Goal: Transaction & Acquisition: Purchase product/service

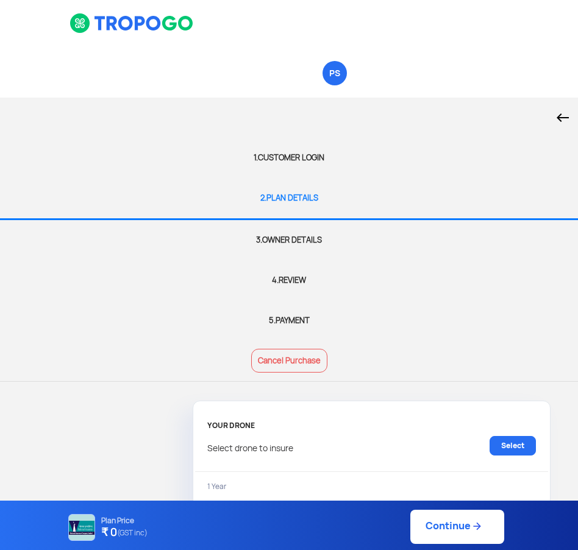
select select "1000000"
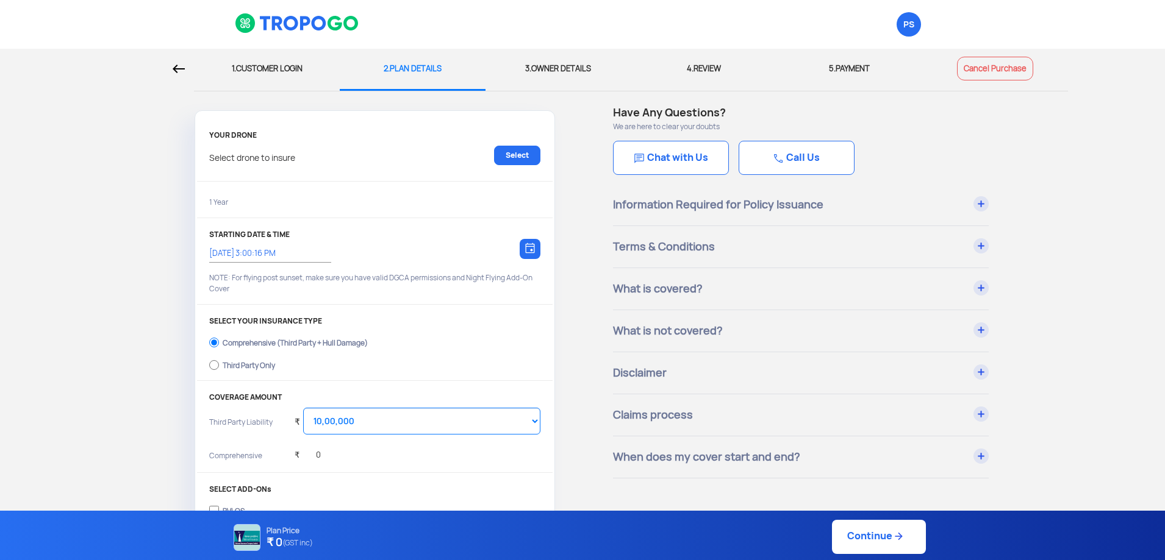
click at [577, 73] on link "Cancel Purchase" at bounding box center [995, 69] width 76 height 24
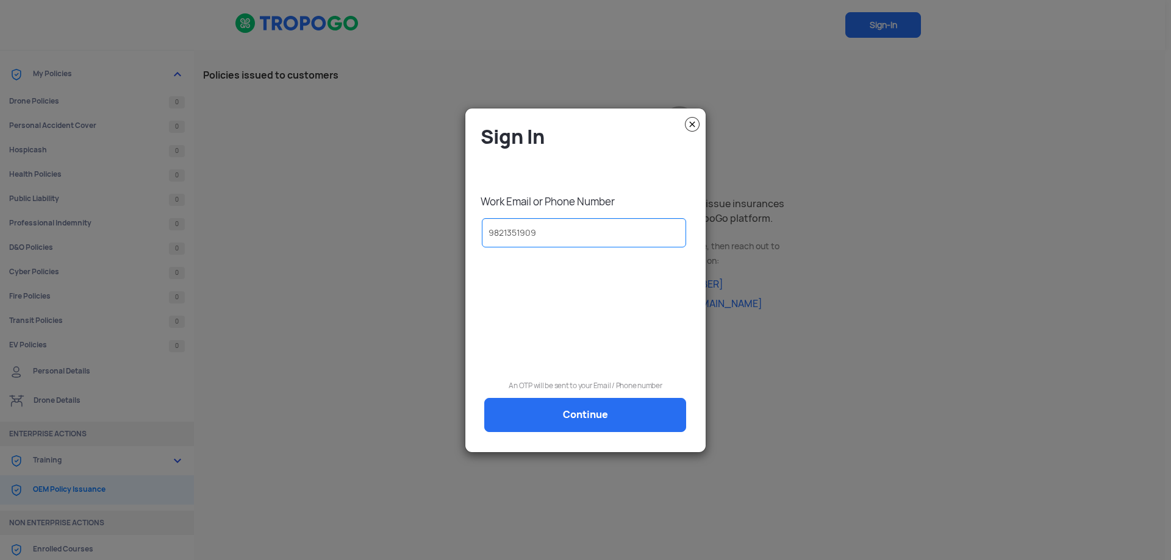
click at [577, 121] on img at bounding box center [692, 124] width 15 height 15
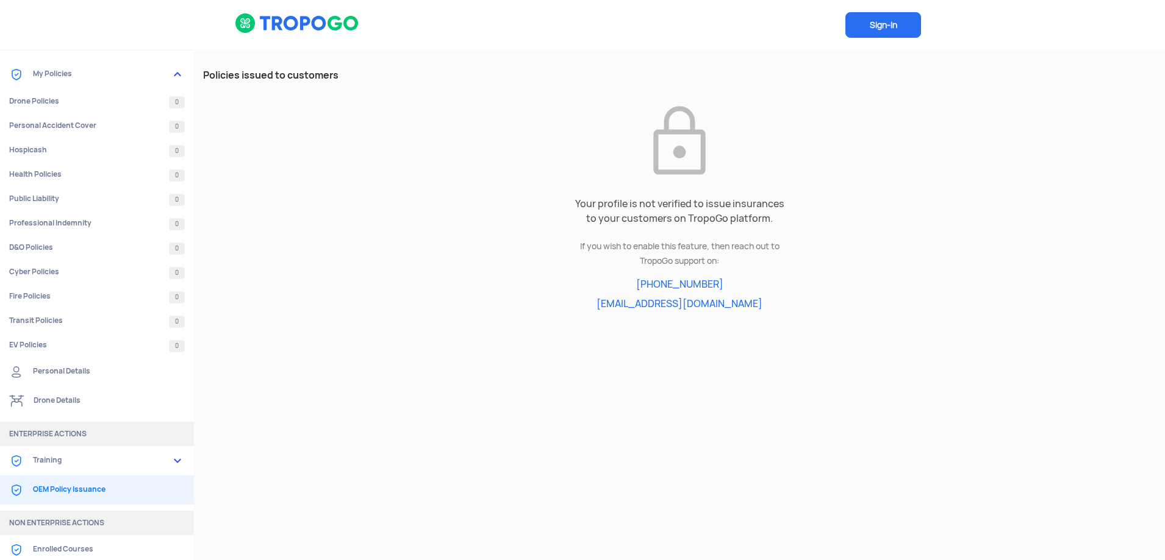
click at [302, 25] on img at bounding box center [297, 23] width 125 height 21
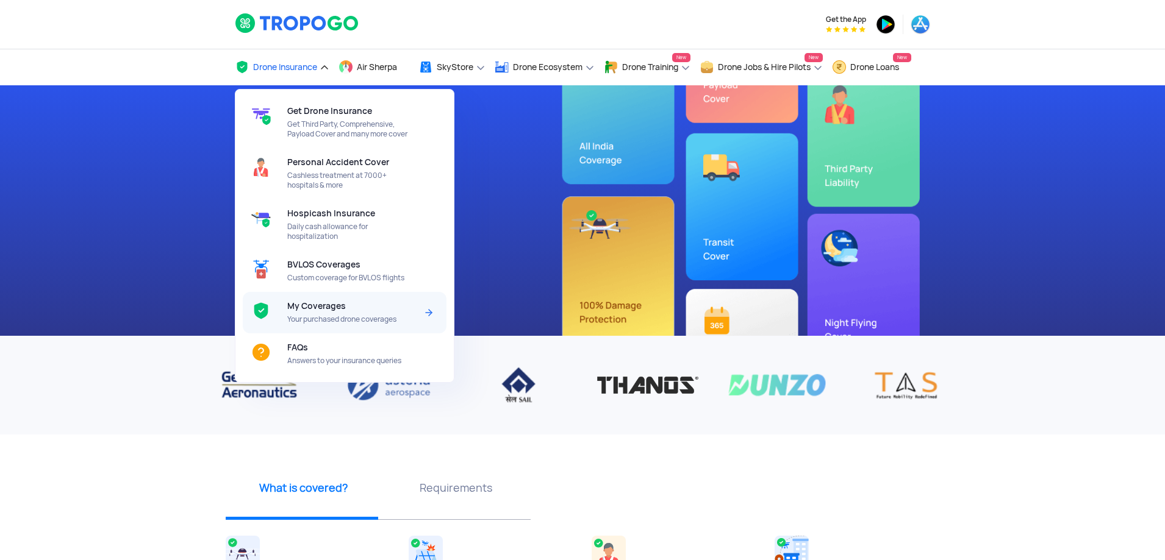
click at [335, 307] on span "My Coverages" at bounding box center [316, 306] width 59 height 10
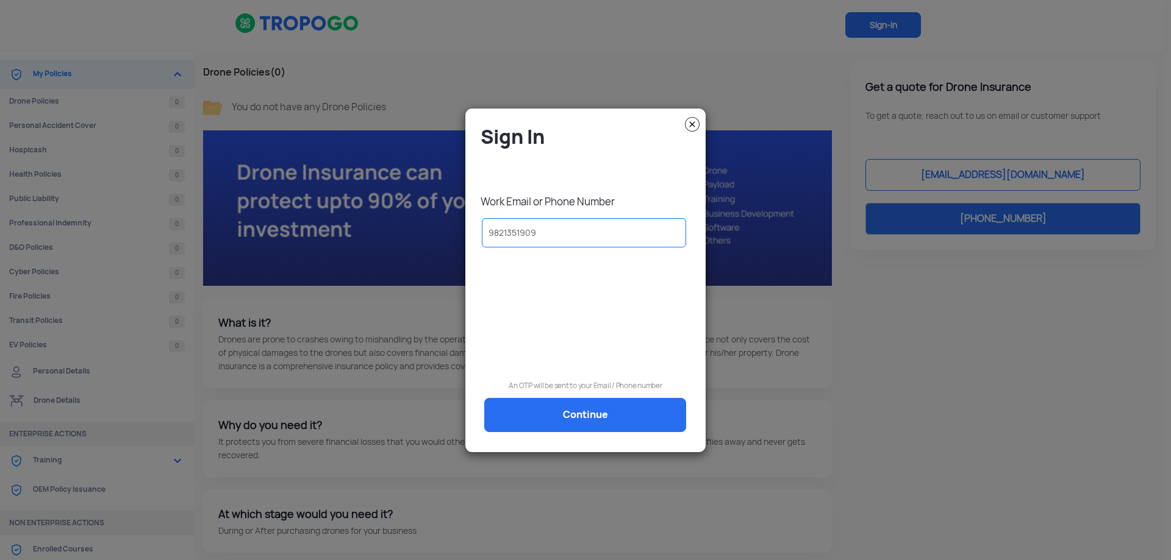
click at [559, 230] on input "9821351909" at bounding box center [584, 232] width 204 height 29
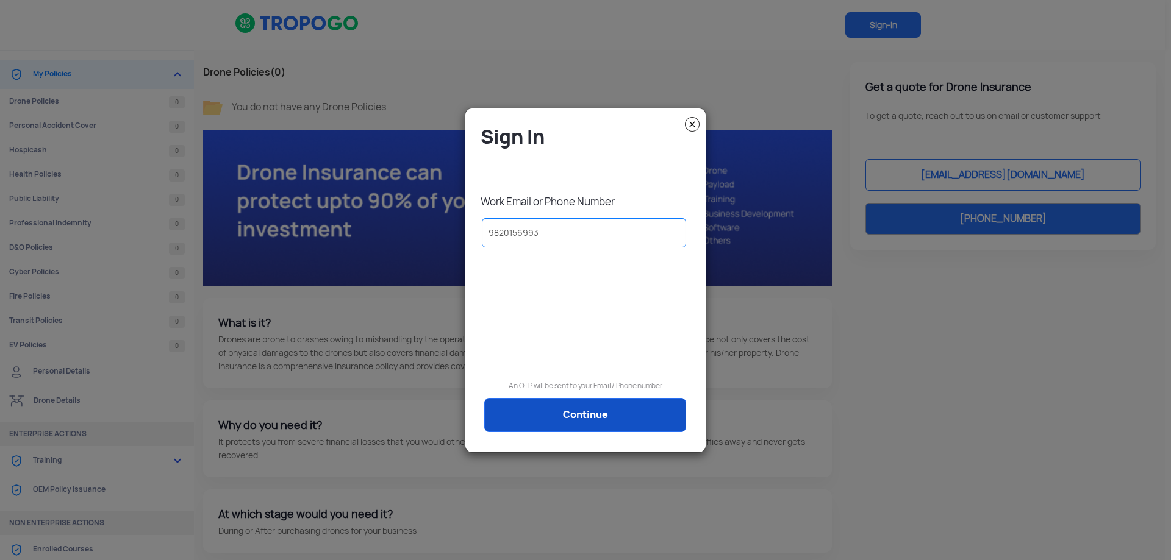
type input "9820156993"
click at [577, 419] on link "Continue" at bounding box center [585, 415] width 202 height 34
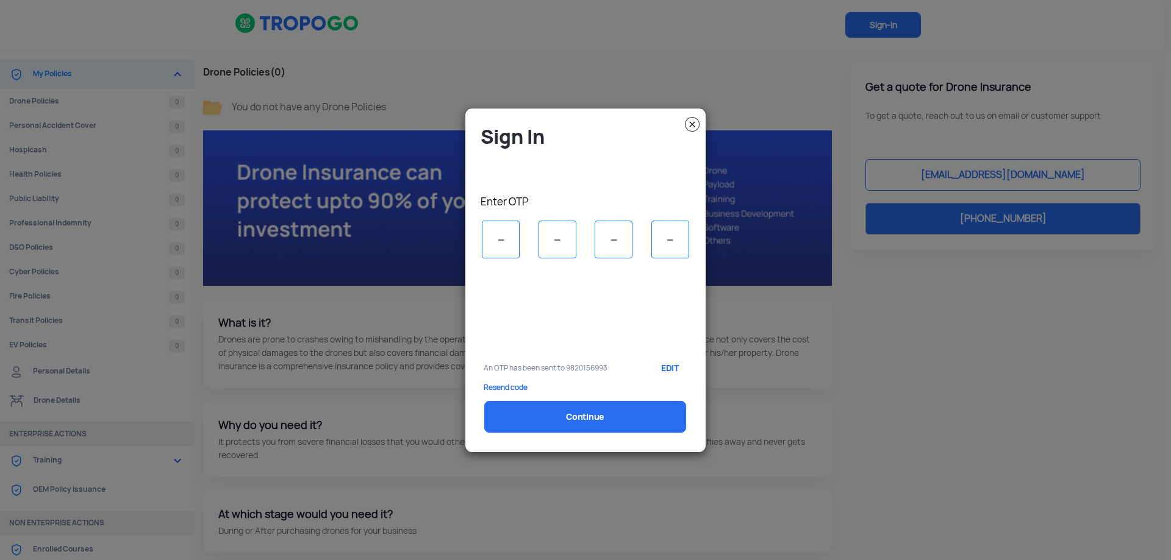
click at [577, 122] on img at bounding box center [692, 124] width 15 height 15
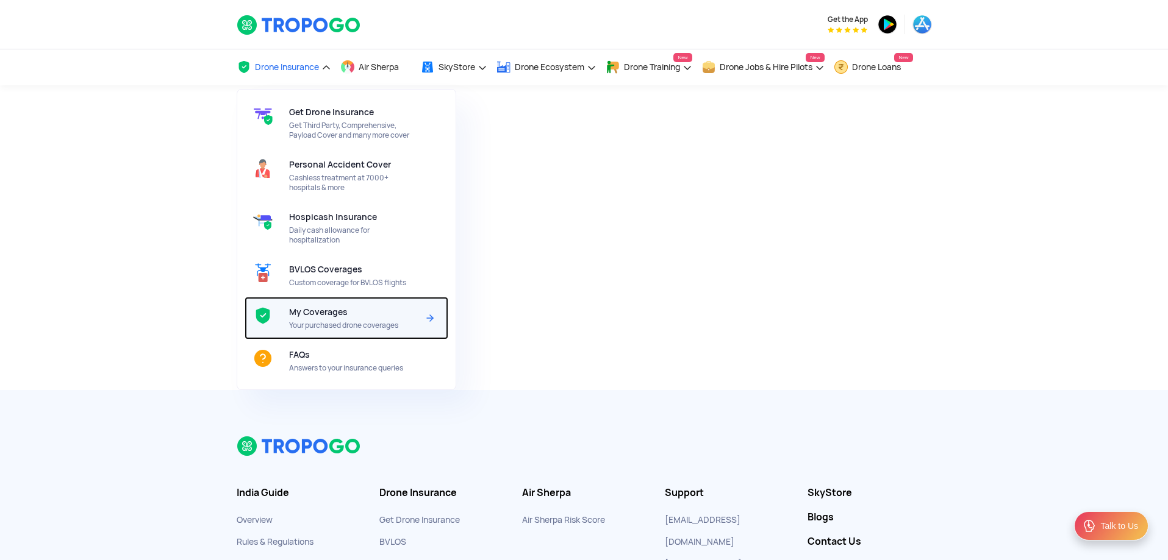
click at [334, 323] on span "Your purchased drone coverages" at bounding box center [353, 326] width 129 height 10
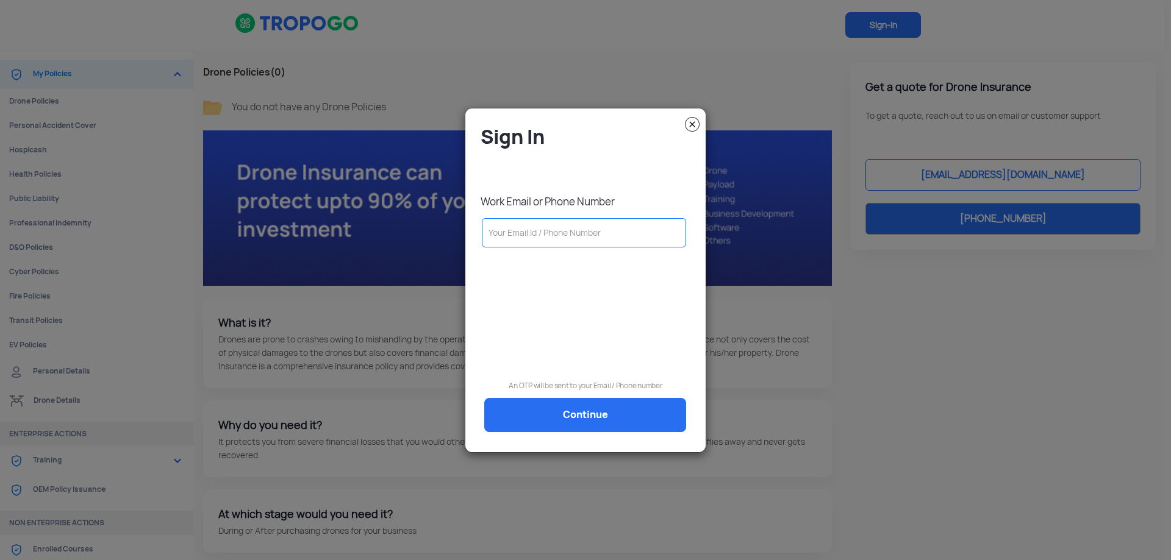
click at [553, 224] on input "text" at bounding box center [584, 232] width 204 height 29
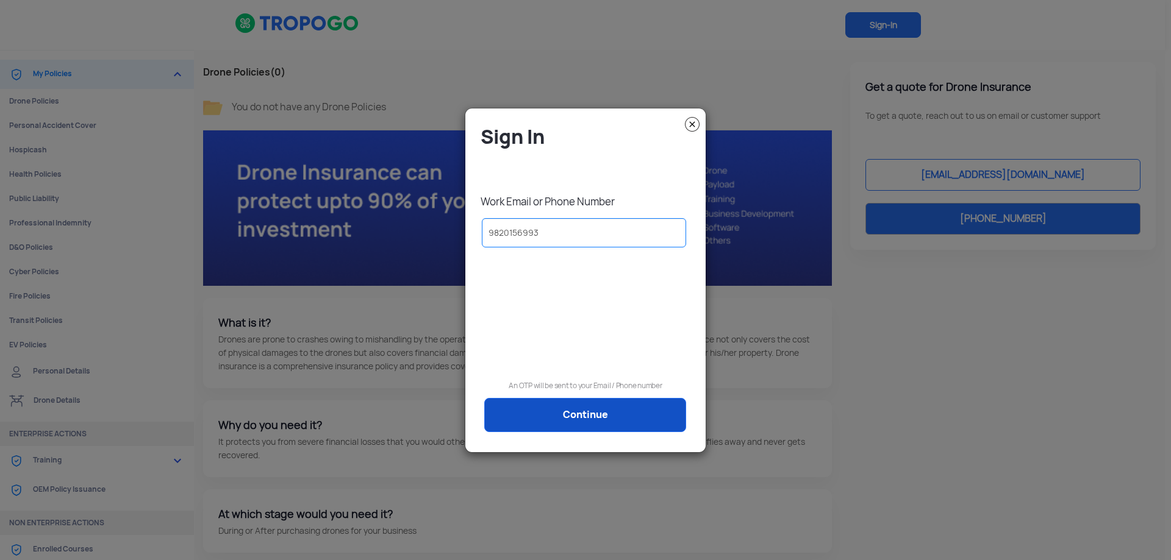
type input "9820156993"
click at [621, 423] on link "Continue" at bounding box center [585, 415] width 202 height 34
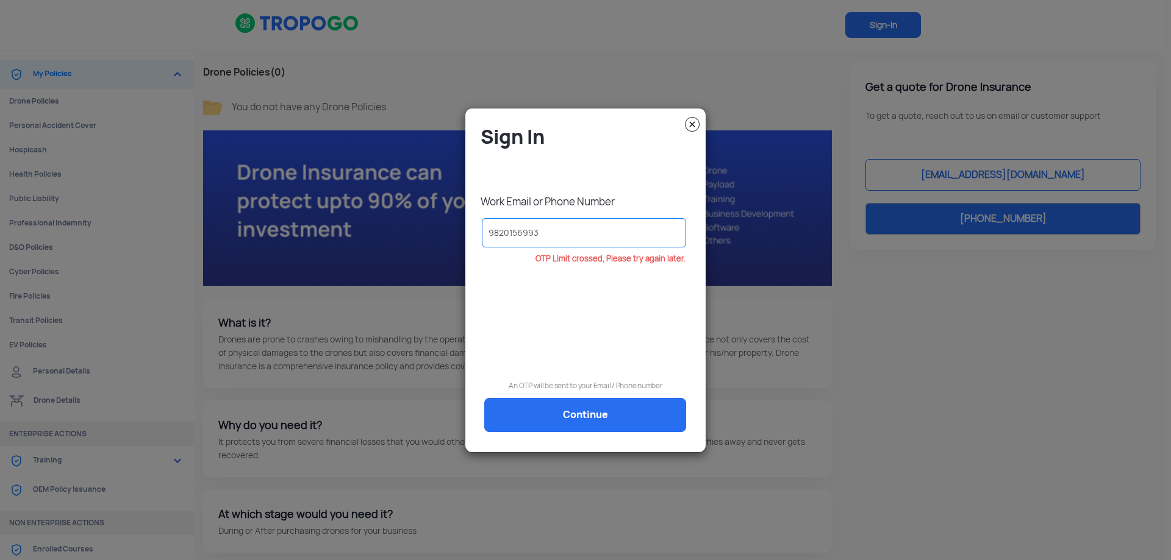
click at [690, 125] on img at bounding box center [692, 124] width 15 height 15
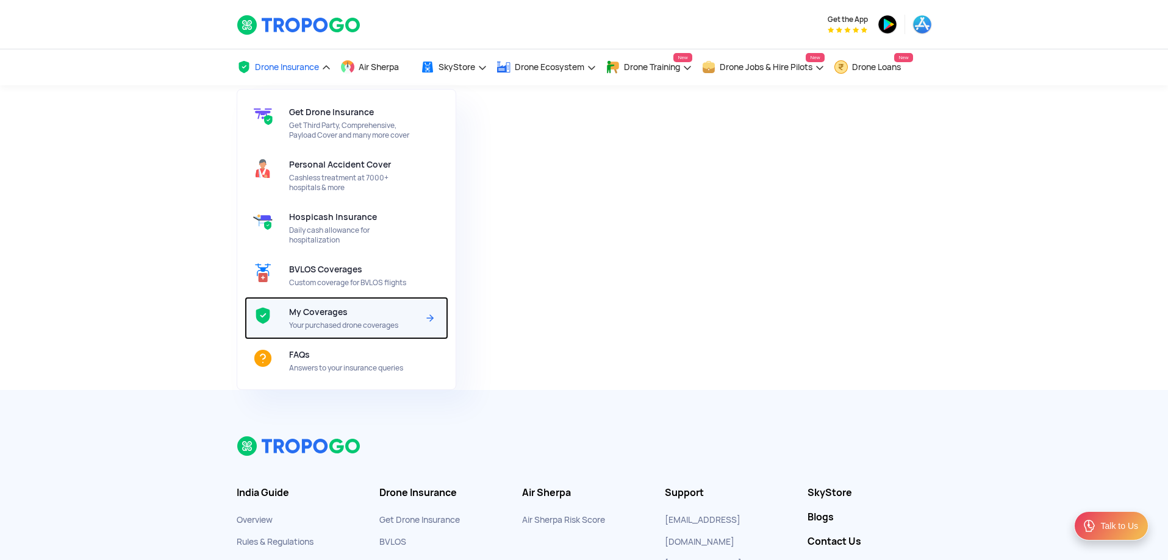
click at [332, 318] on div "My Coverages Your purchased drone coverages" at bounding box center [356, 318] width 134 height 43
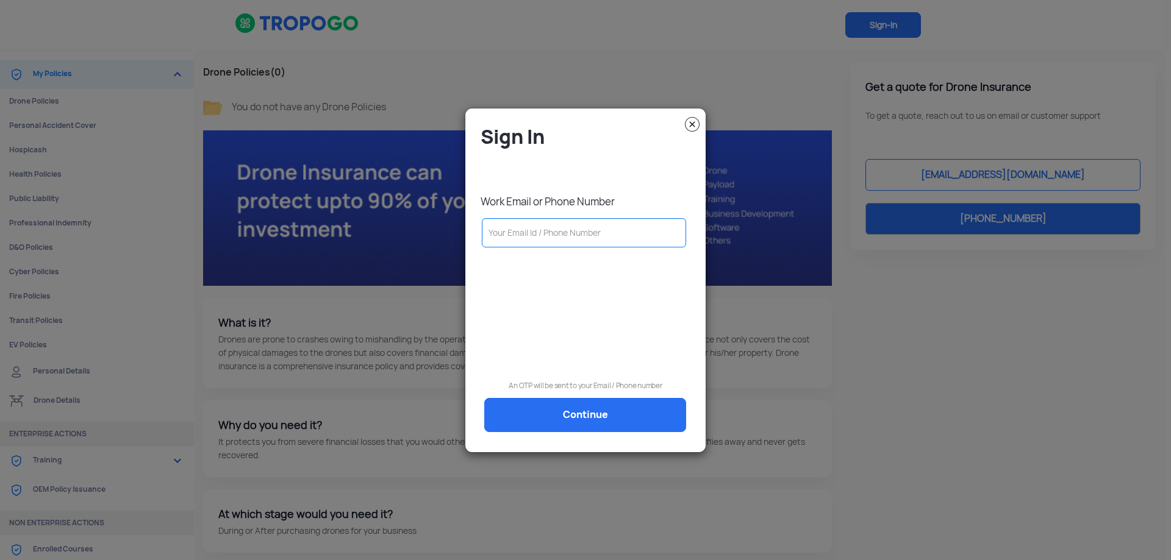
click at [554, 237] on input "text" at bounding box center [584, 232] width 204 height 29
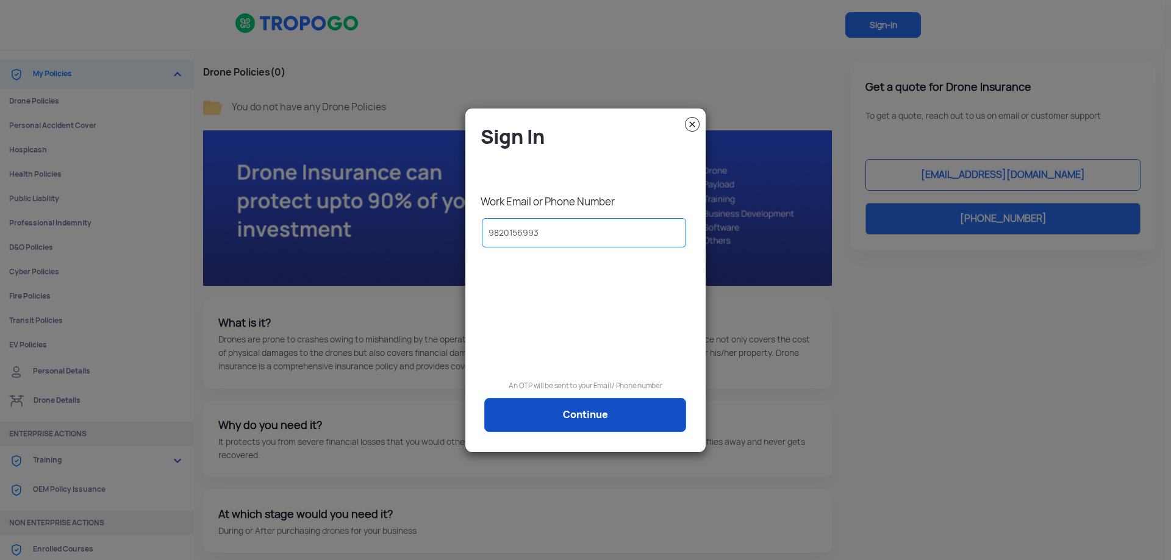
click at [593, 412] on link "Continue" at bounding box center [585, 415] width 202 height 34
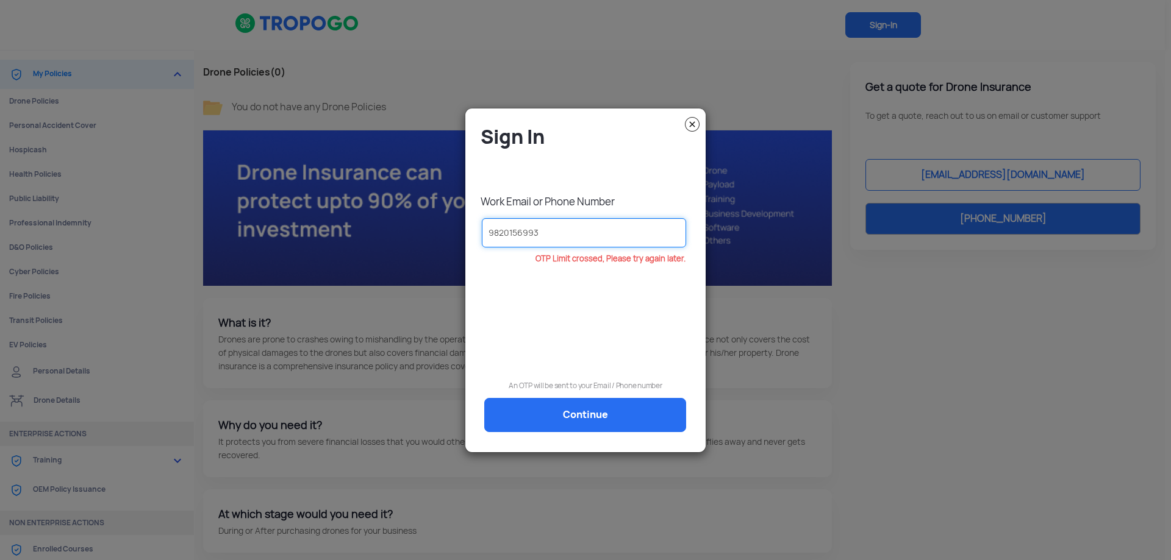
click at [608, 238] on input "9820156993" at bounding box center [584, 232] width 204 height 29
type input "3"
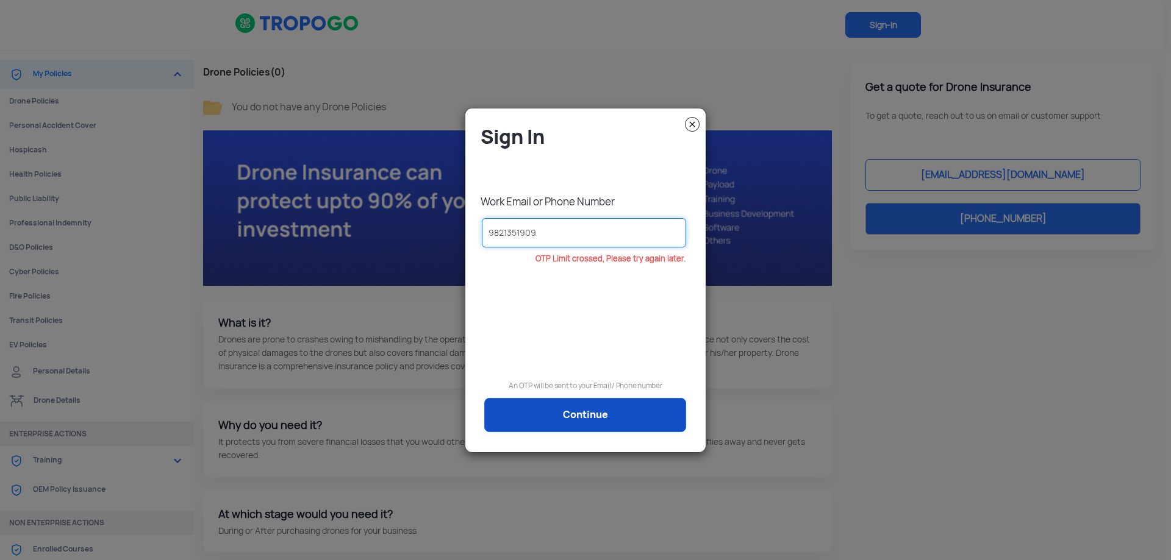
type input "9821351909"
click at [637, 422] on link "Continue" at bounding box center [585, 415] width 202 height 34
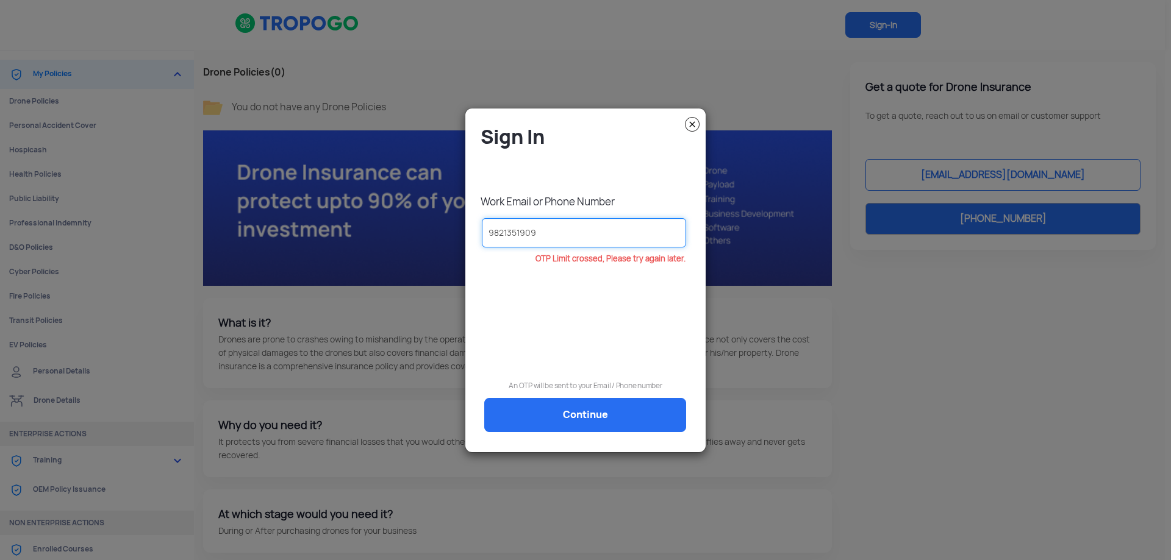
click at [637, 230] on input "9821351909" at bounding box center [584, 232] width 204 height 29
click at [698, 122] on img at bounding box center [692, 124] width 15 height 15
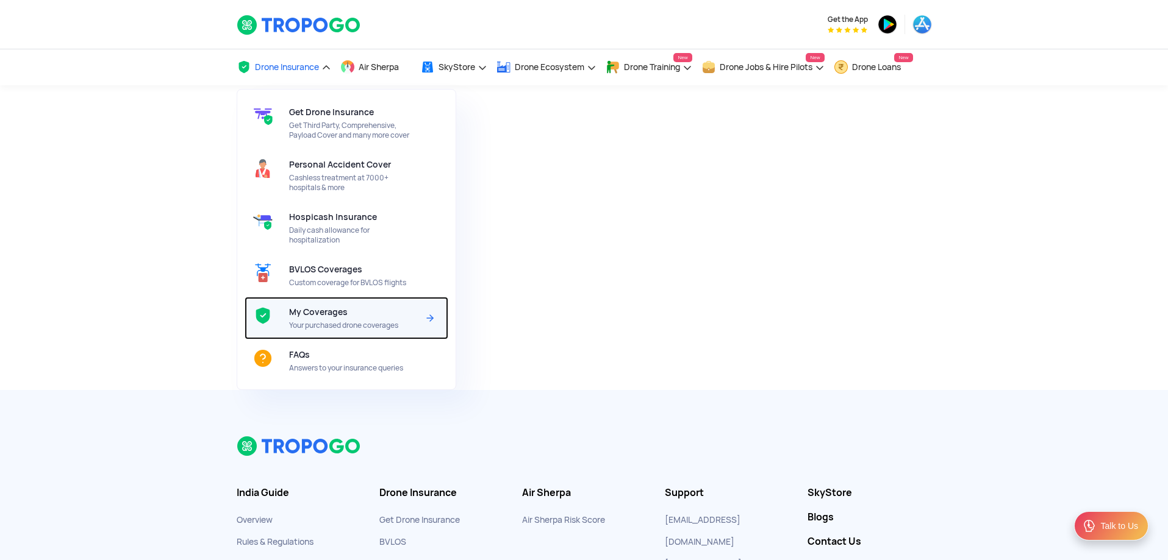
click at [341, 319] on div "My Coverages Your purchased drone coverages" at bounding box center [356, 318] width 134 height 43
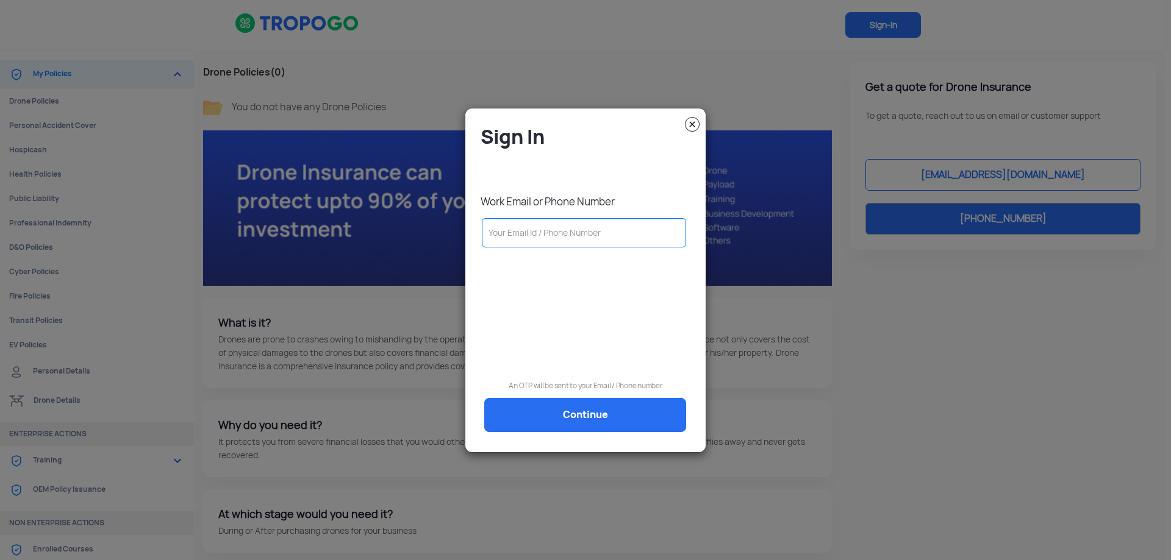
click at [582, 234] on input "text" at bounding box center [584, 232] width 204 height 29
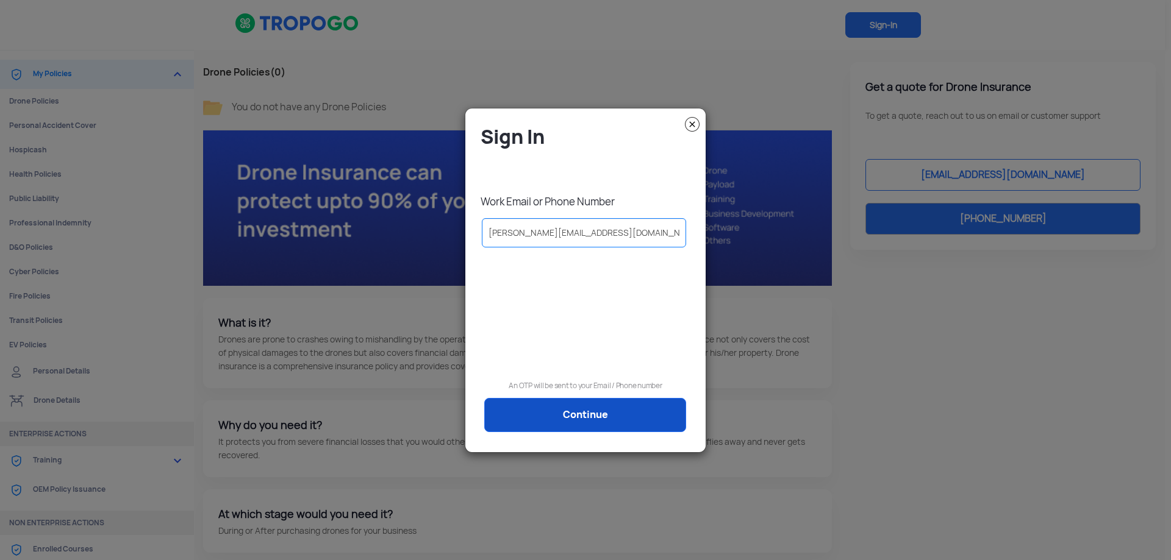
type input "pranay@parasaerospace.com"
click at [585, 410] on link "Continue" at bounding box center [585, 415] width 202 height 34
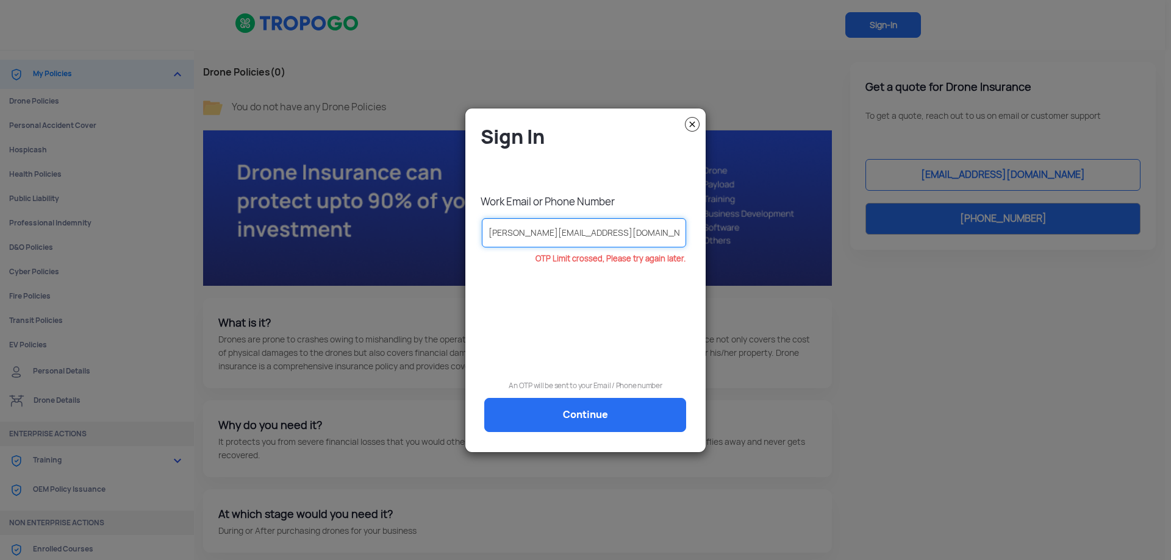
click at [625, 234] on input "pranay@parasaerospace.com" at bounding box center [584, 232] width 204 height 29
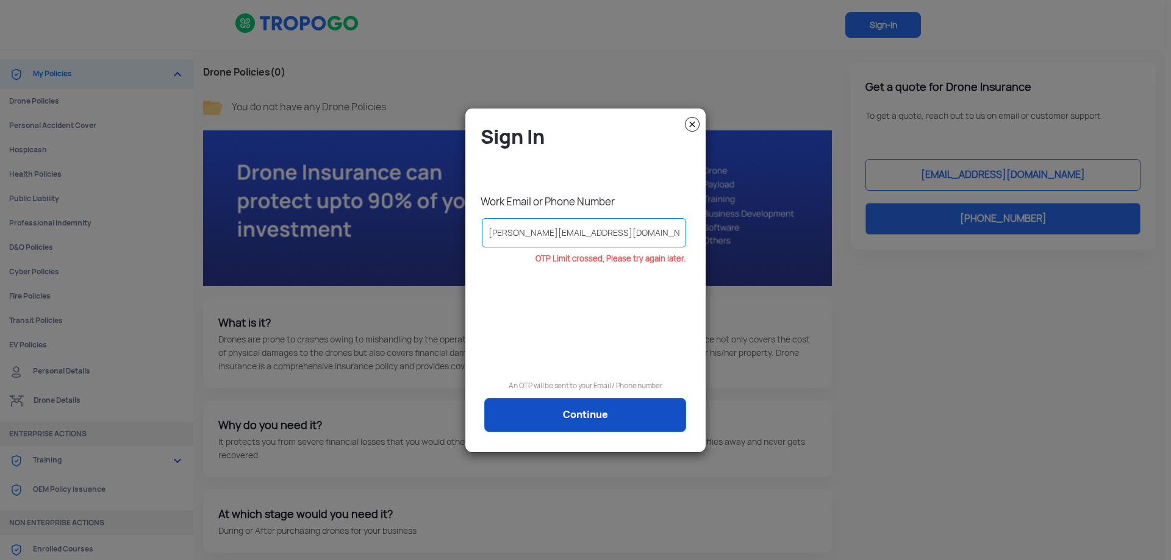
click at [616, 407] on link "Continue" at bounding box center [585, 415] width 202 height 34
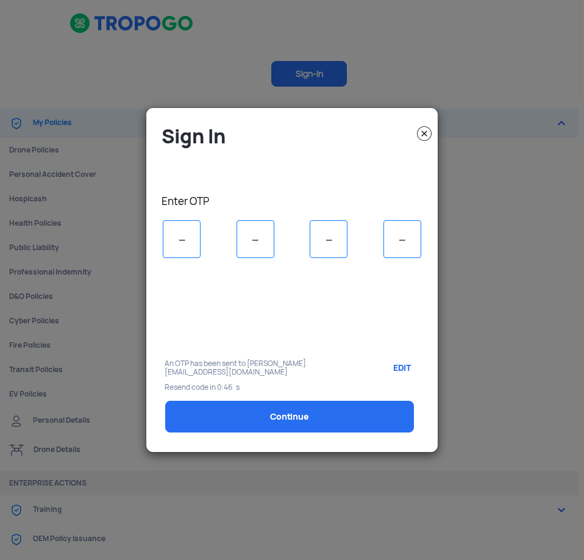
click at [188, 243] on input "tel" at bounding box center [182, 239] width 38 height 38
type input "6"
type input "5"
type input "1"
type input "3"
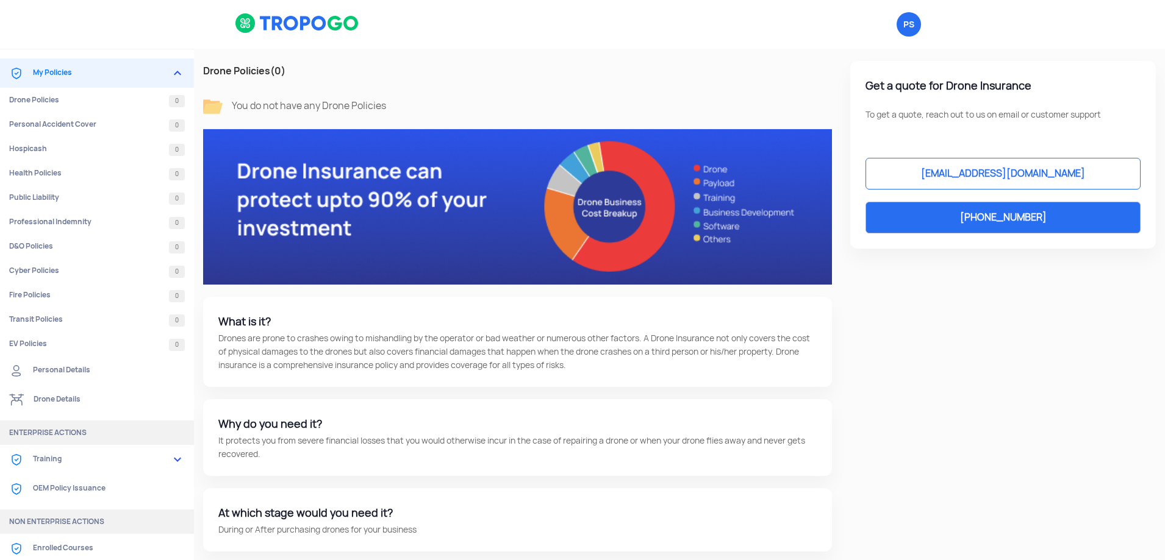
click at [79, 457] on link "Training" at bounding box center [97, 459] width 194 height 29
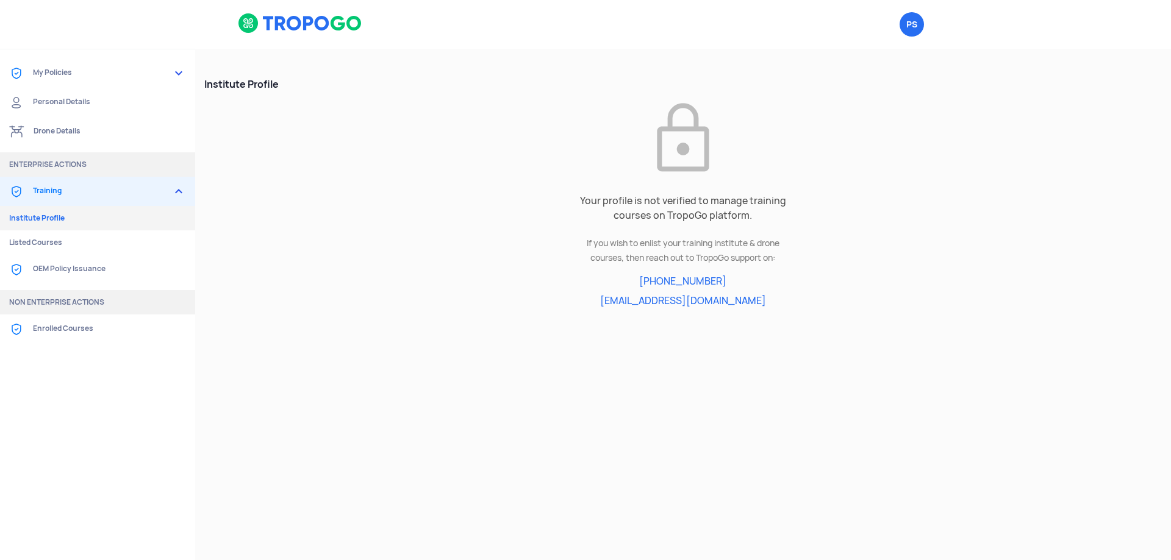
click at [87, 273] on link "OEM Policy Issuance" at bounding box center [97, 269] width 195 height 29
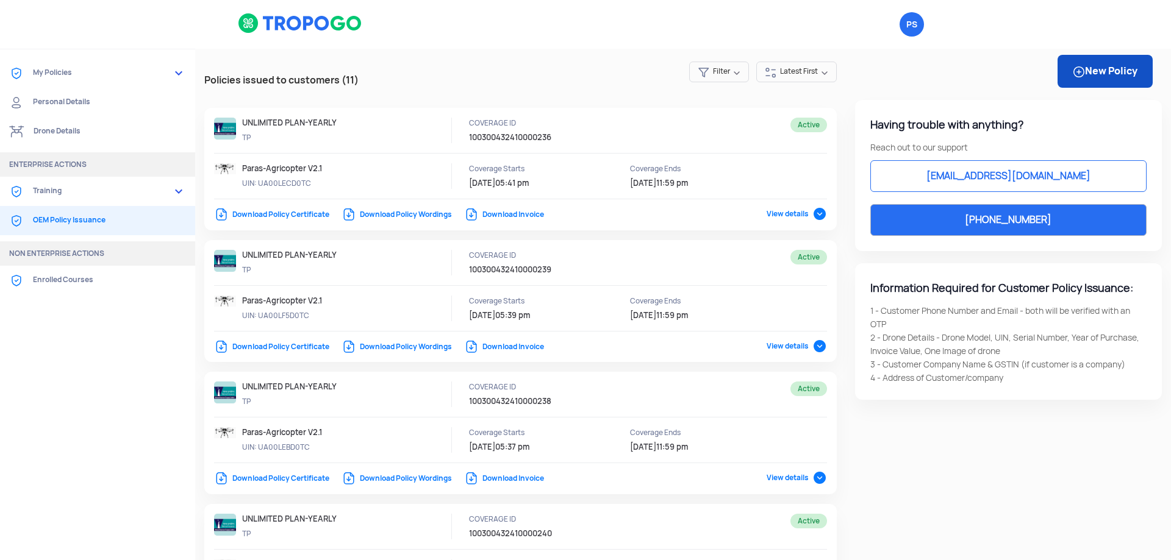
click at [1105, 73] on link "New Policy" at bounding box center [1104, 71] width 95 height 33
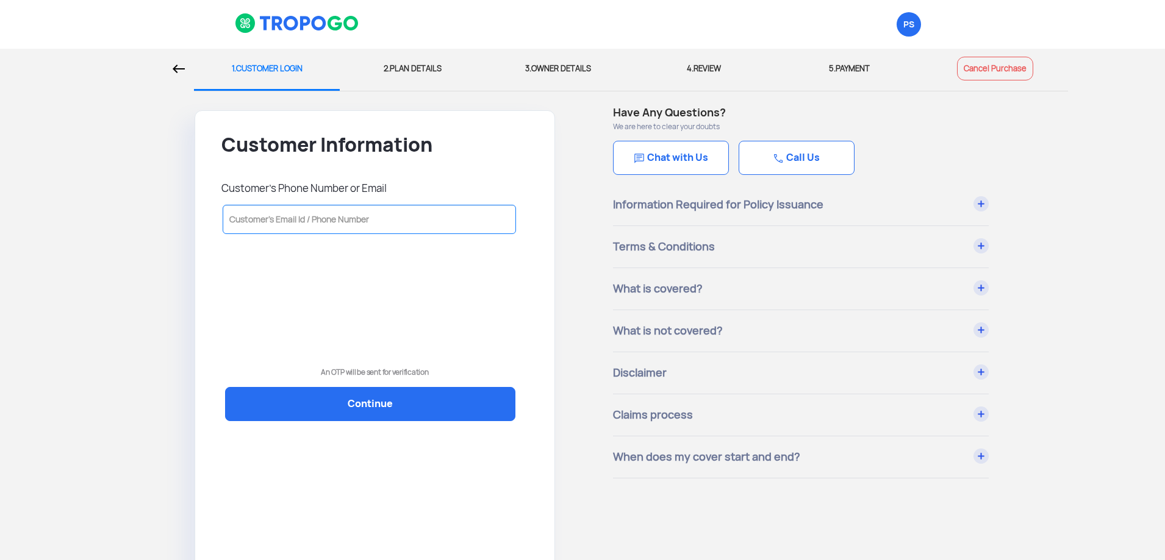
click at [372, 224] on input "text" at bounding box center [369, 219] width 293 height 29
click at [182, 66] on img at bounding box center [179, 69] width 12 height 9
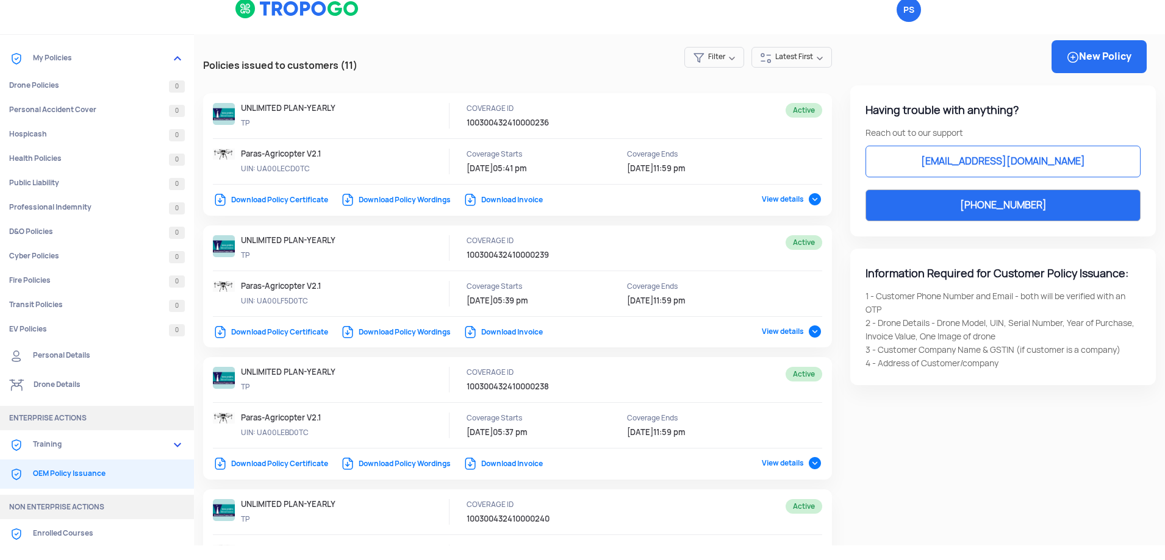
scroll to position [18, 0]
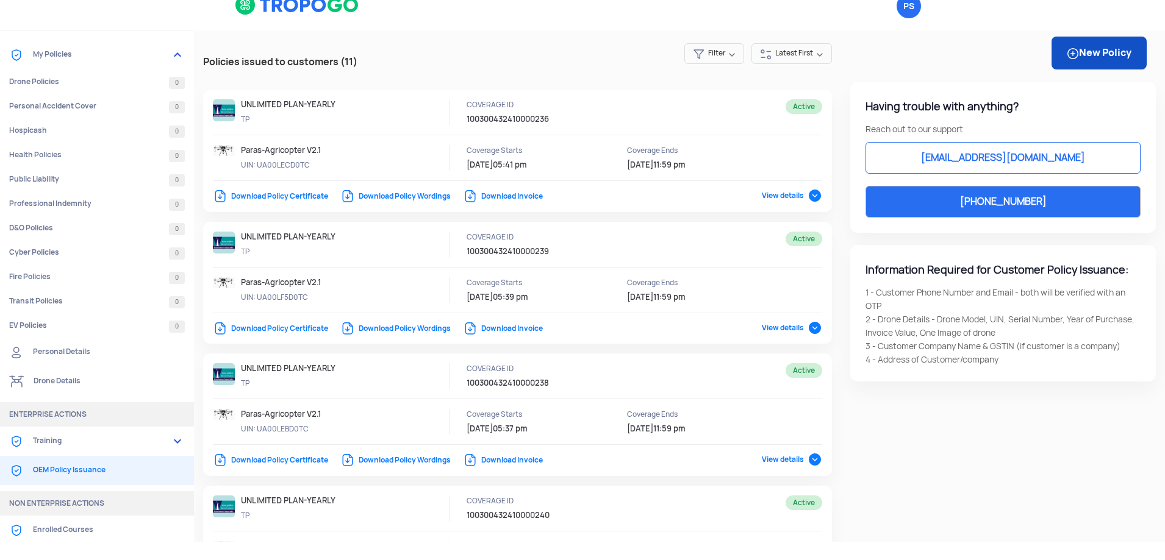
click at [1092, 59] on link "New Policy" at bounding box center [1098, 53] width 95 height 33
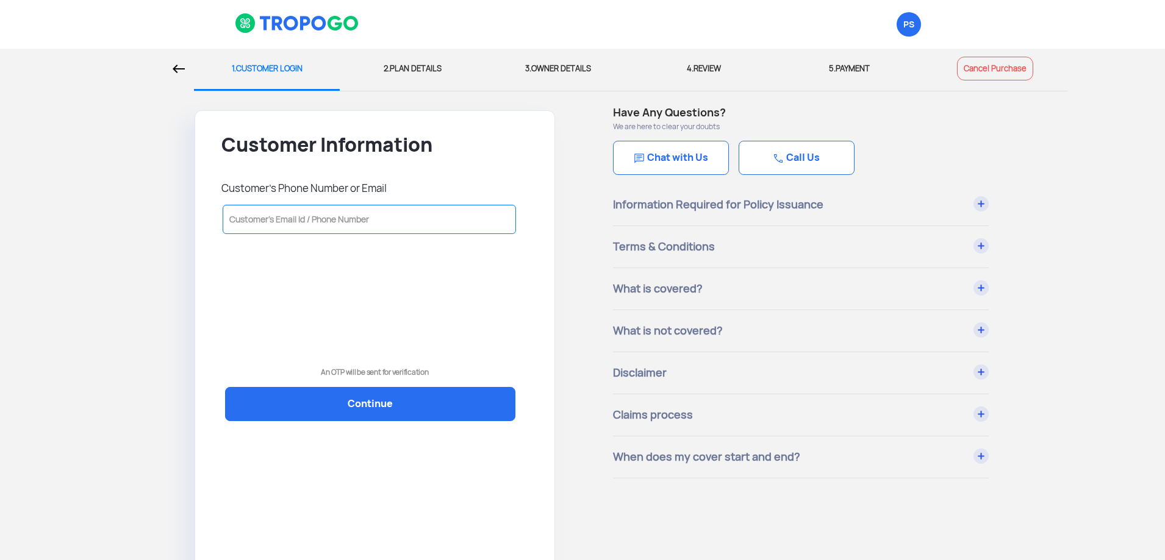
click at [354, 220] on input "text" at bounding box center [369, 219] width 293 height 29
type input "9"
click at [354, 220] on input "text" at bounding box center [369, 219] width 293 height 29
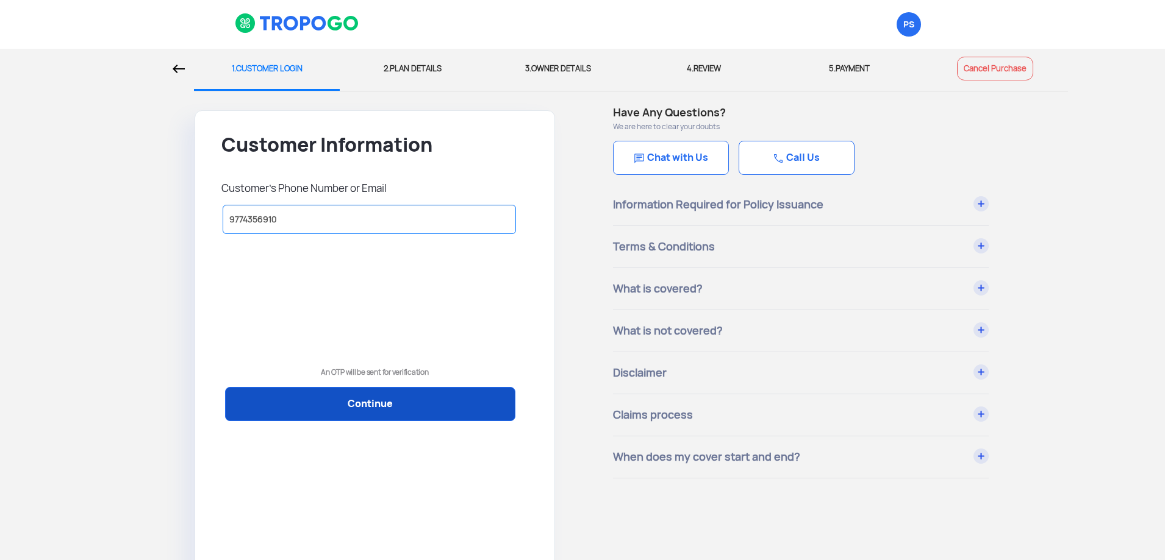
type input "9774356910"
click at [375, 403] on link "Continue" at bounding box center [370, 404] width 290 height 34
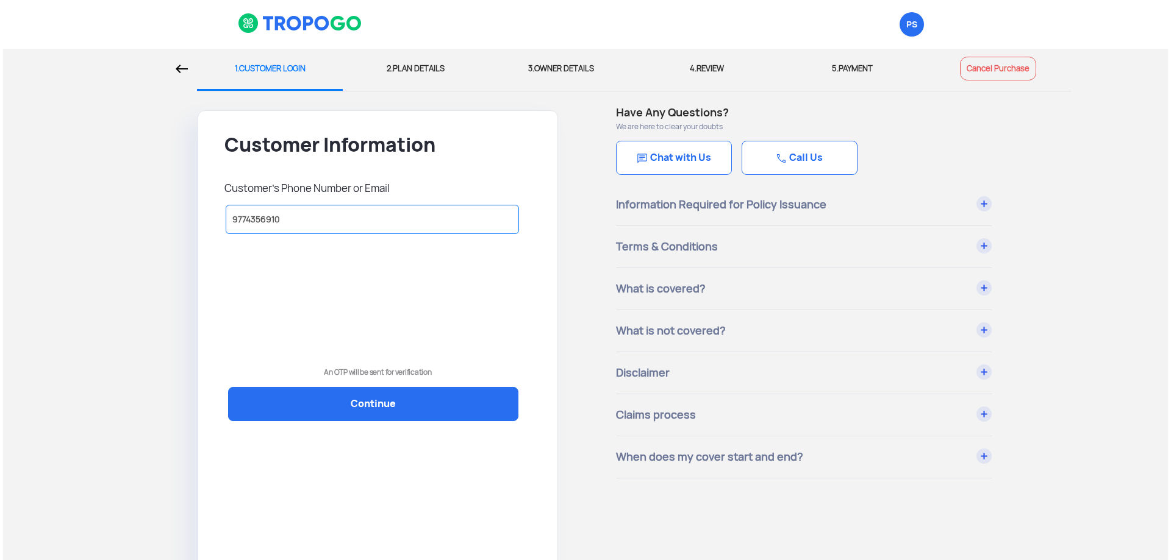
scroll to position [9, 0]
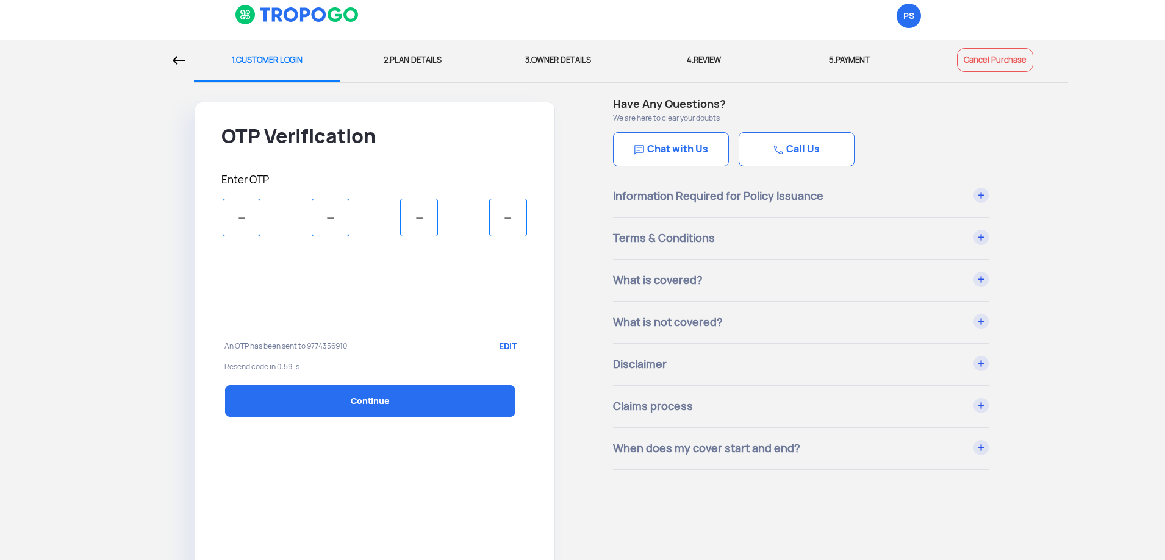
click at [238, 218] on input "tel" at bounding box center [242, 218] width 38 height 38
type input "2"
type input "0"
type input "5"
type input "1"
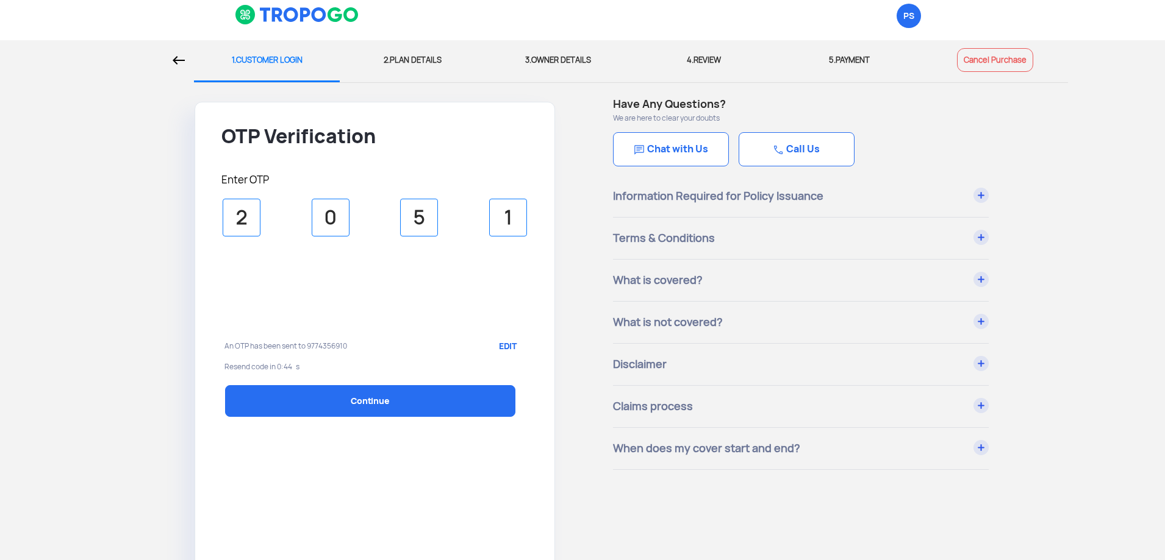
select select "1000000"
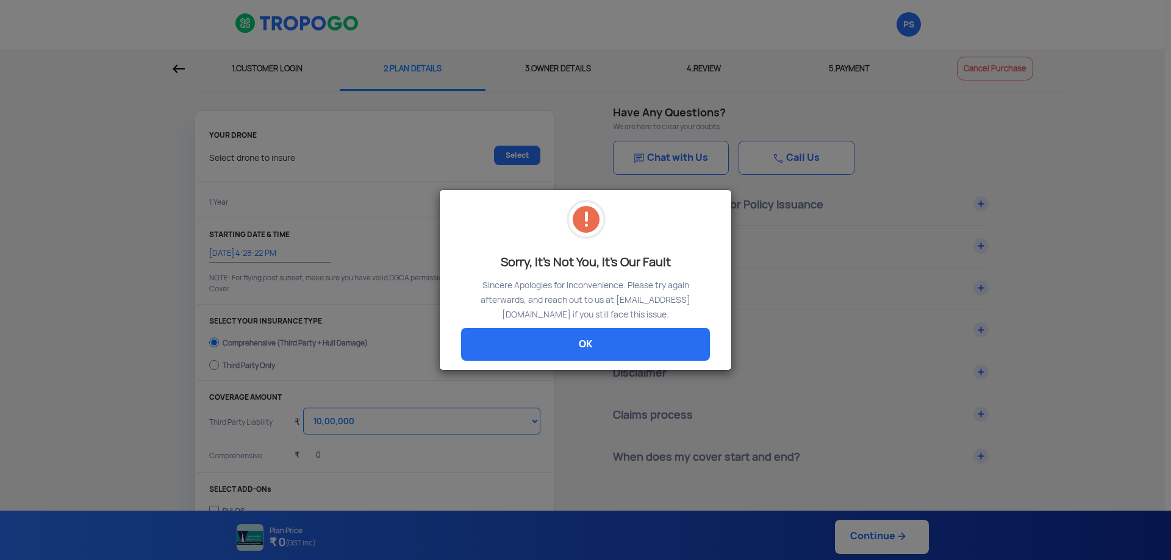
click at [594, 345] on link "OK" at bounding box center [585, 344] width 249 height 33
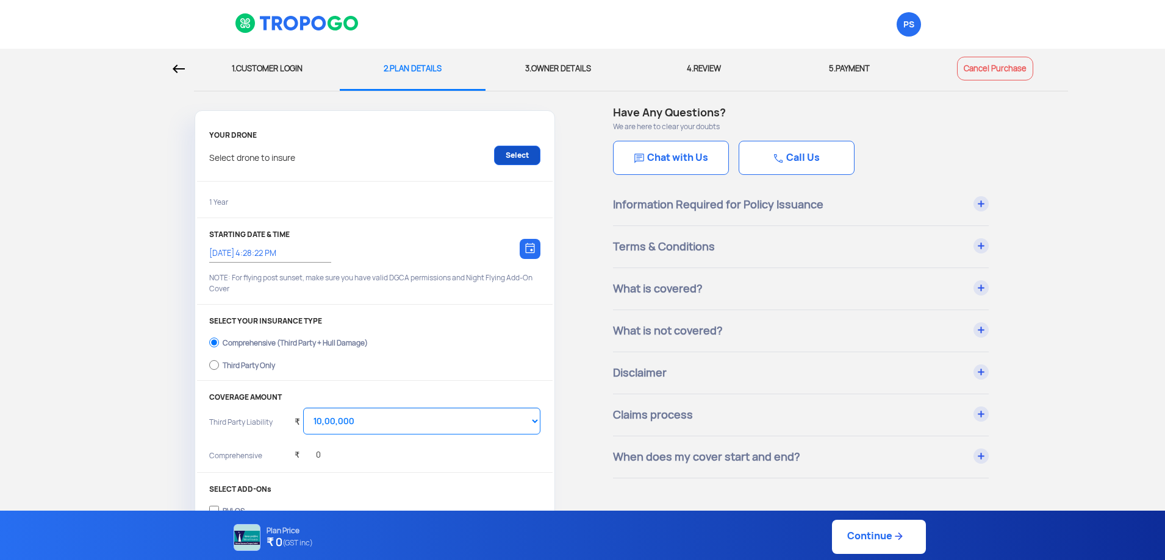
click at [518, 154] on link "Select" at bounding box center [517, 156] width 46 height 20
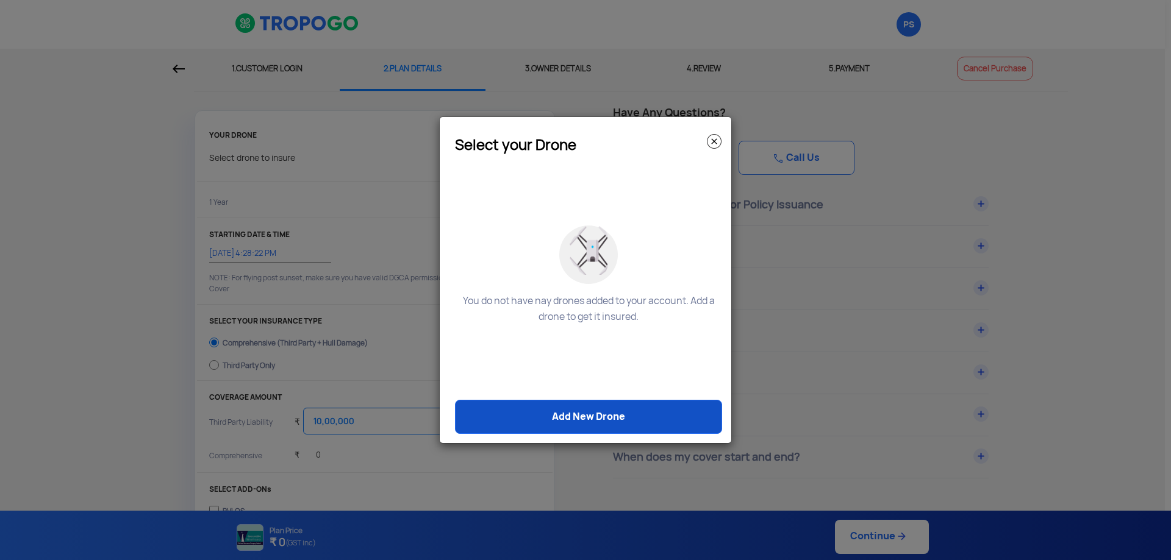
click at [618, 420] on link "Add New Drone" at bounding box center [588, 417] width 267 height 34
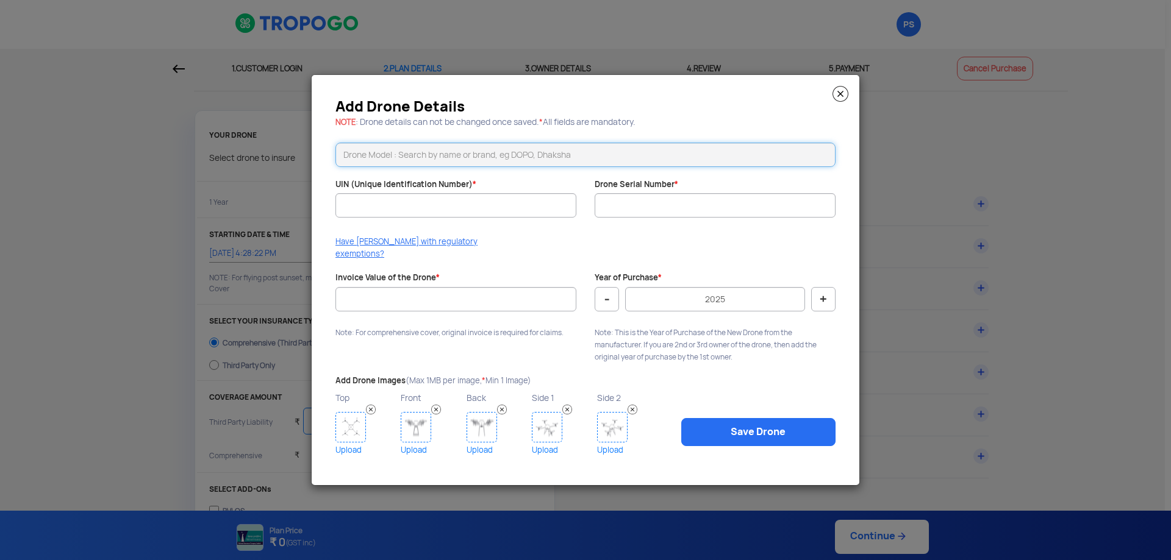
click at [486, 160] on input "text" at bounding box center [585, 155] width 500 height 24
click at [477, 161] on input "paras" at bounding box center [585, 155] width 500 height 24
type input "p"
click at [477, 161] on input "text" at bounding box center [585, 155] width 500 height 24
type input "P"
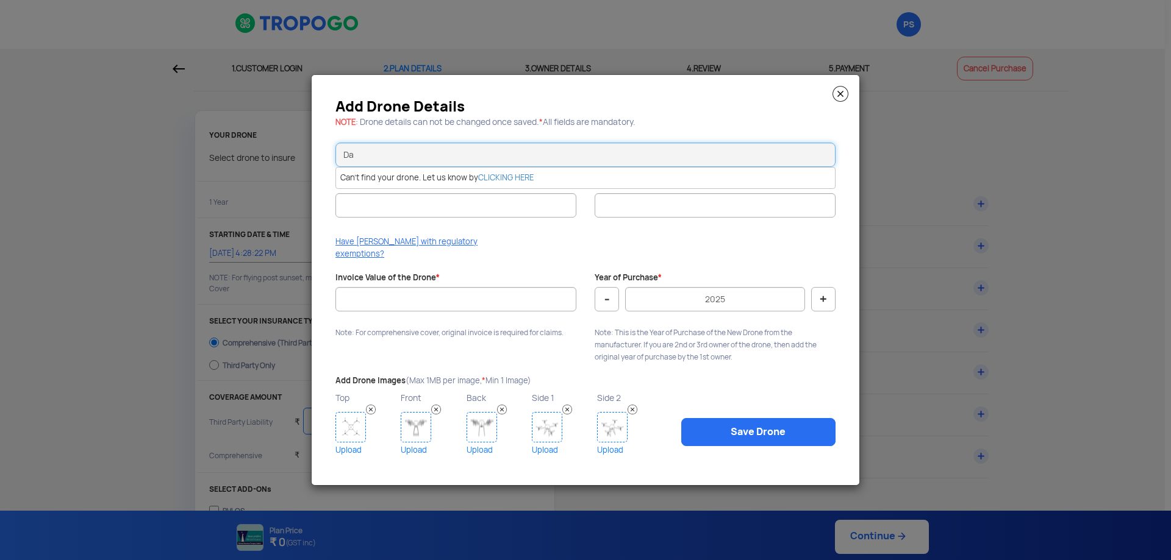
type input "D"
click at [558, 165] on input "text" at bounding box center [585, 155] width 500 height 24
type input "D"
click at [839, 102] on img at bounding box center [840, 94] width 16 height 16
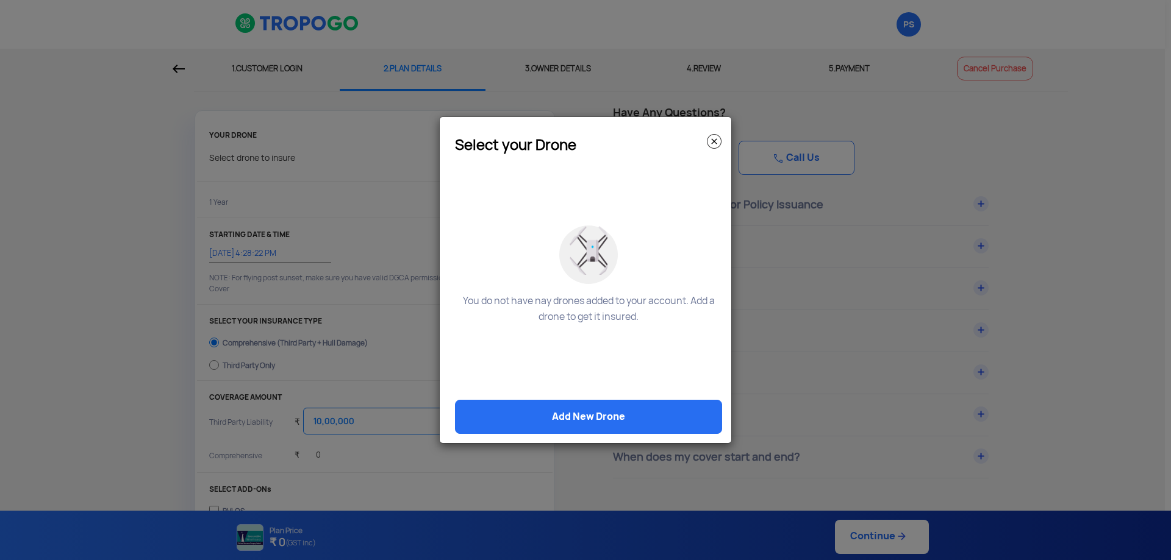
click at [712, 141] on img at bounding box center [714, 141] width 15 height 15
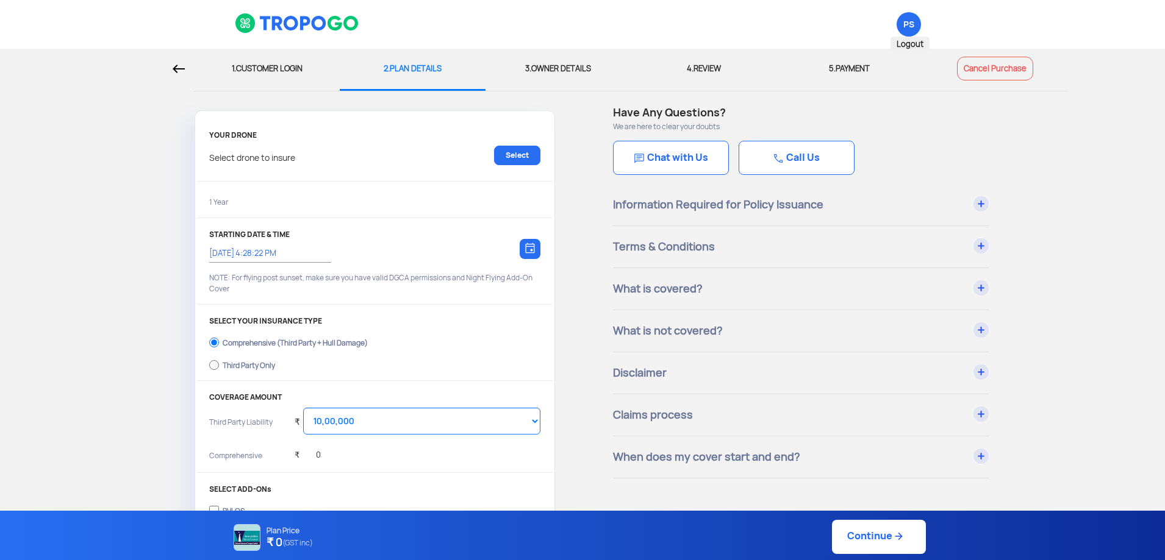
click at [910, 23] on span "PS Logout" at bounding box center [908, 24] width 24 height 24
click at [910, 40] on span "Logout" at bounding box center [909, 45] width 39 height 16
